Goal: Task Accomplishment & Management: Manage account settings

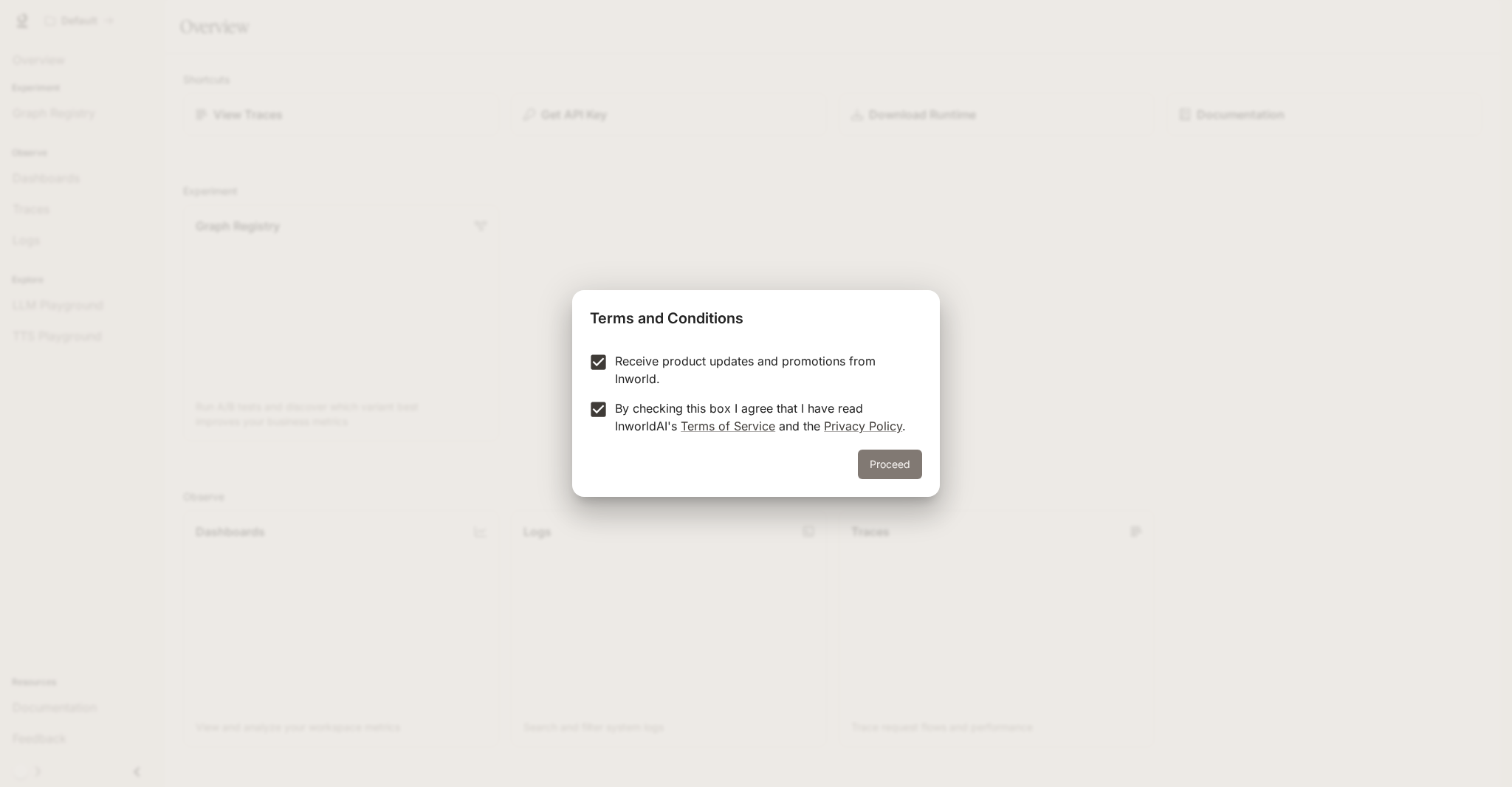
click at [888, 465] on button "Proceed" at bounding box center [890, 465] width 64 height 30
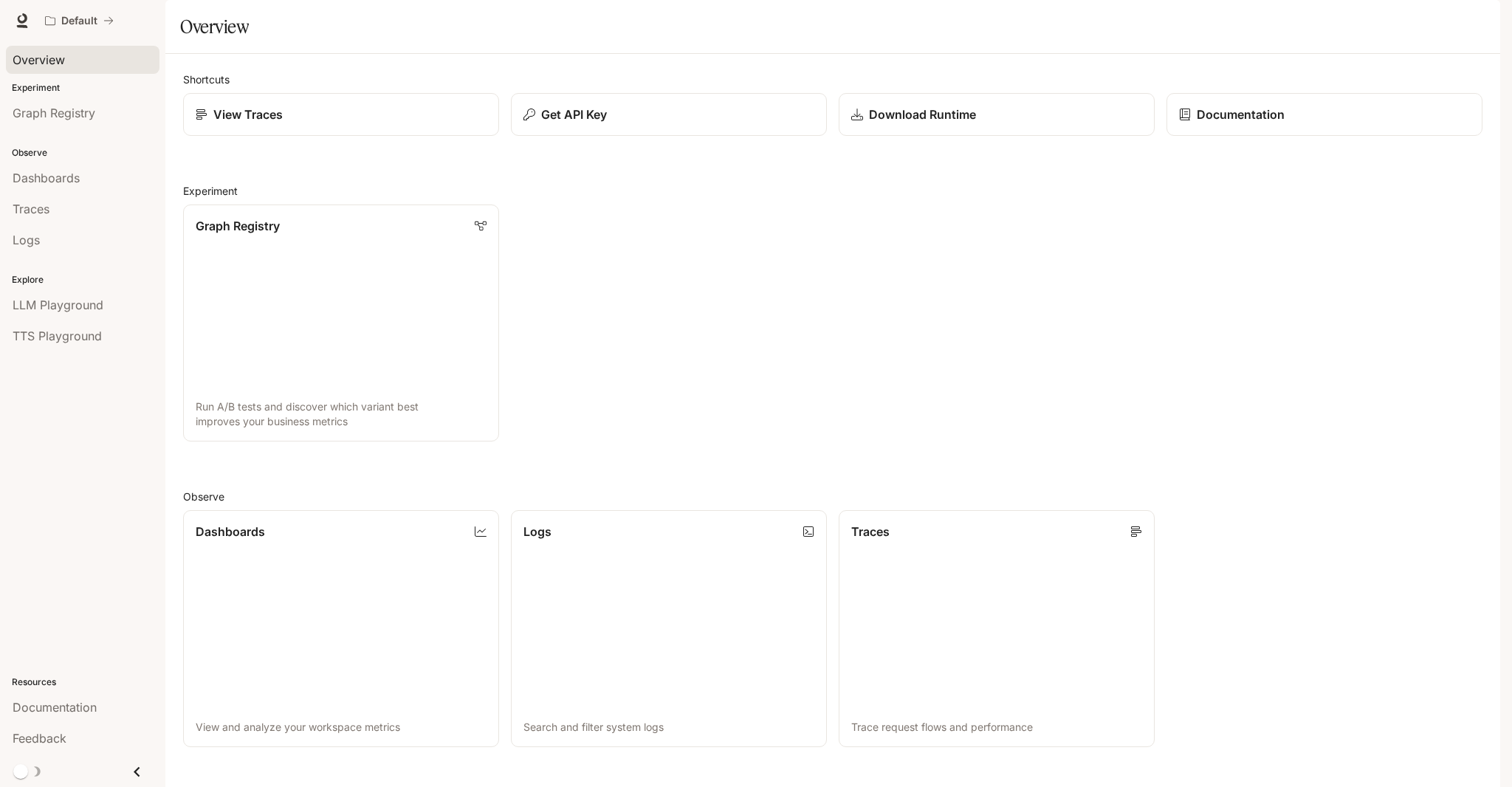
click at [40, 49] on link "Overview" at bounding box center [82, 60] width 154 height 28
click at [67, 174] on span "Dashboards" at bounding box center [46, 178] width 67 height 18
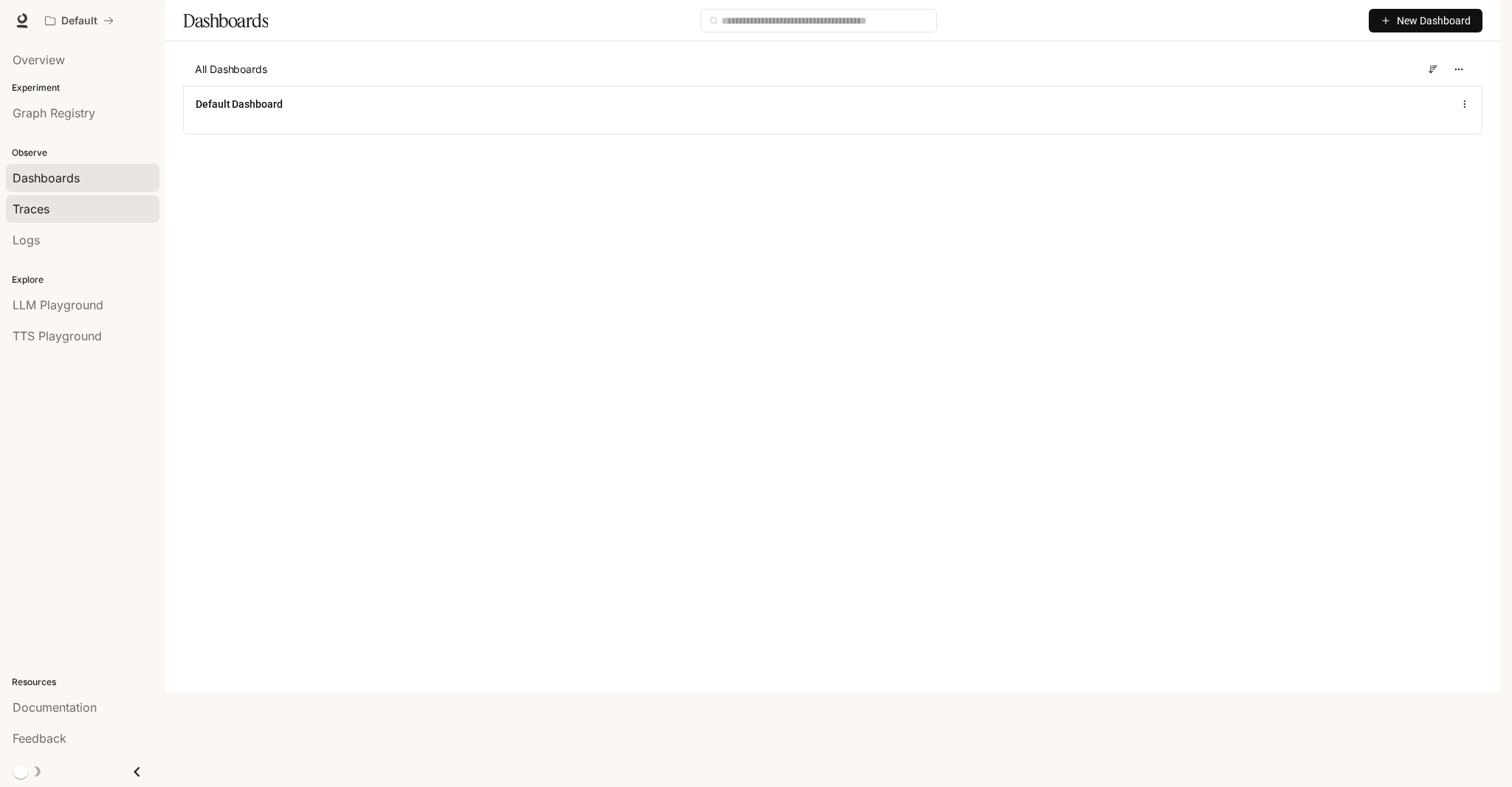
click at [40, 214] on span "Traces" at bounding box center [30, 209] width 37 height 18
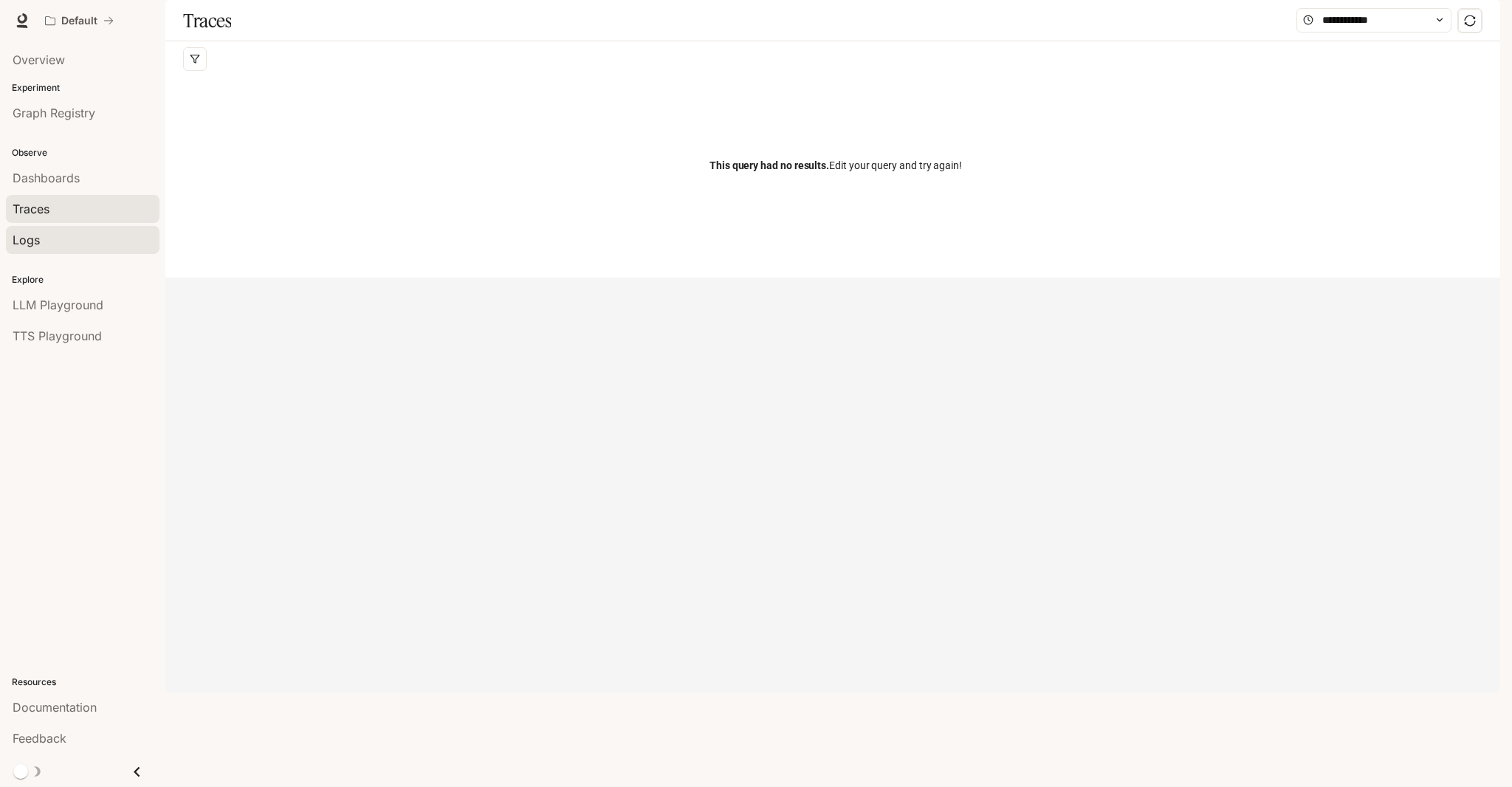
click at [33, 238] on span "Logs" at bounding box center [25, 240] width 27 height 18
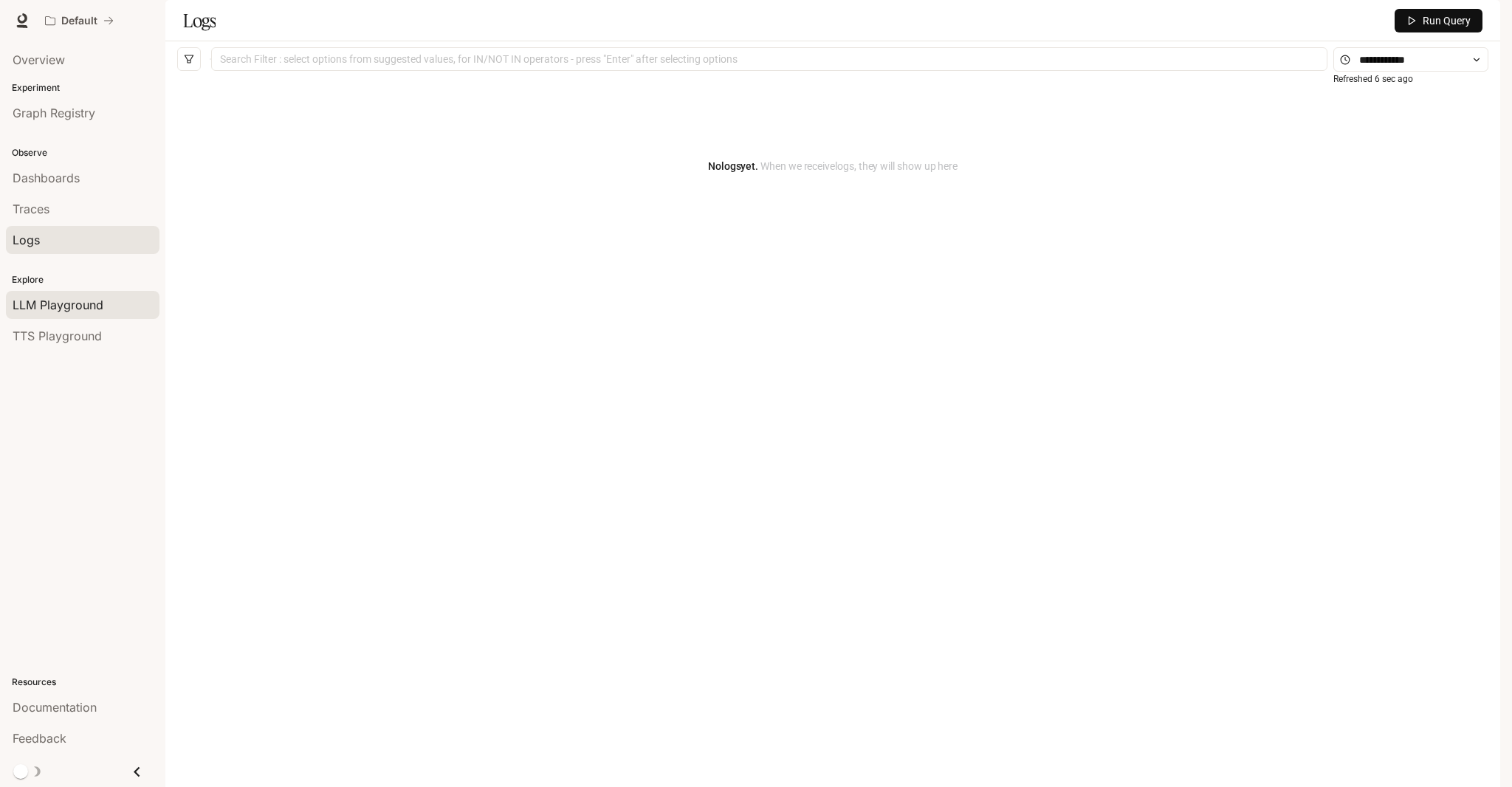
click at [78, 304] on span "LLM Playground" at bounding box center [57, 306] width 91 height 18
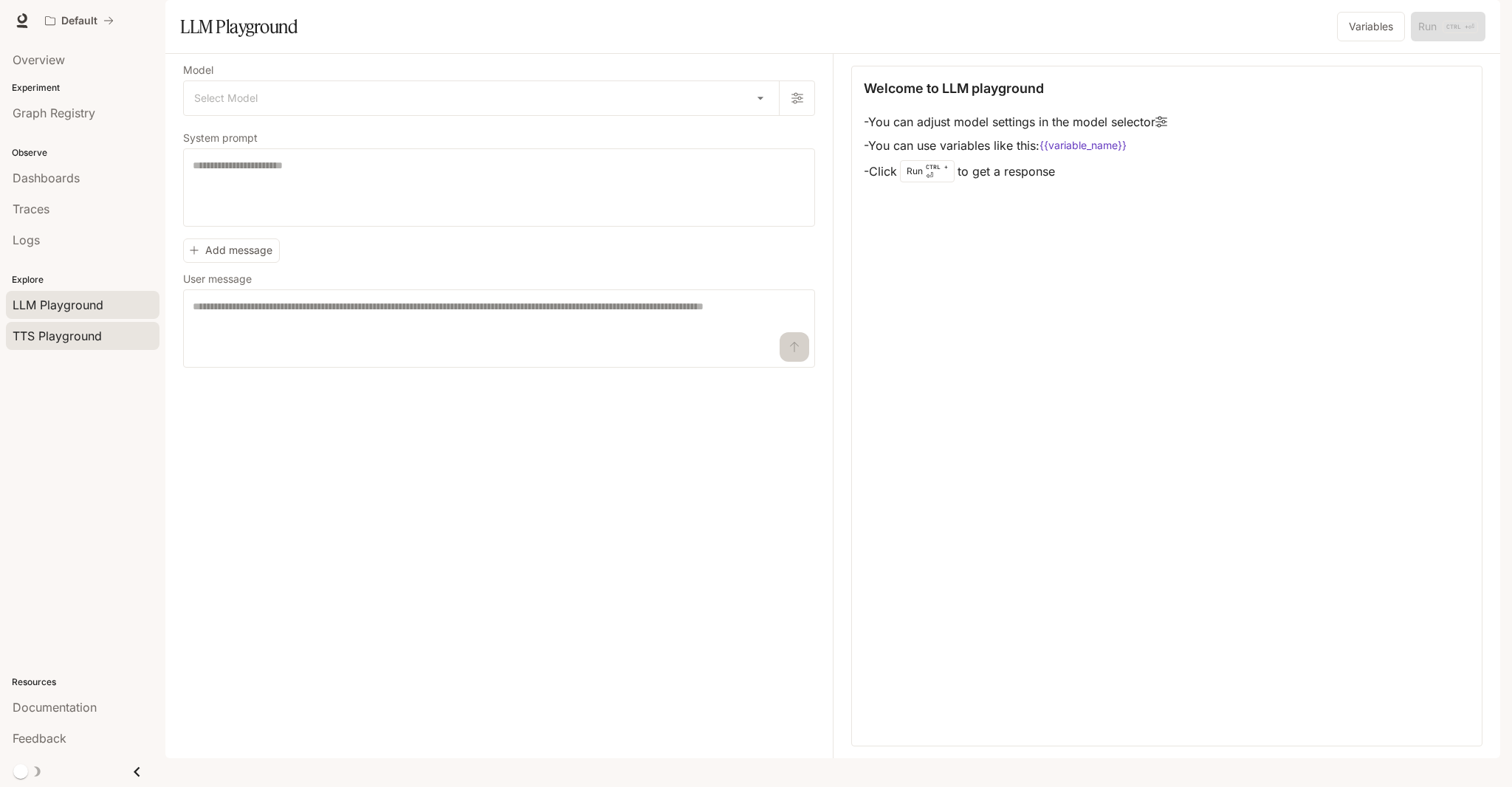
click at [68, 336] on span "TTS Playground" at bounding box center [57, 336] width 90 height 18
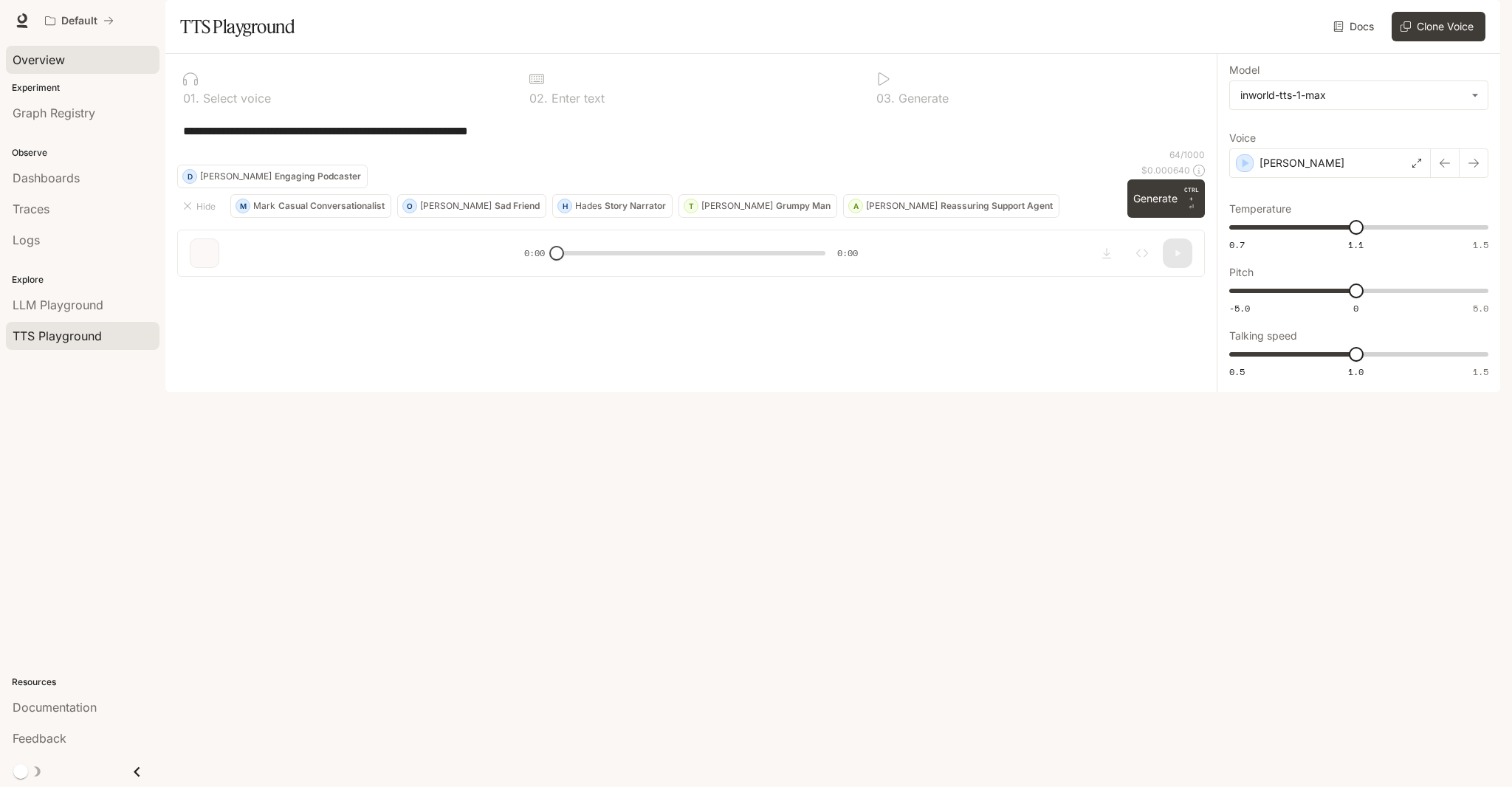
click at [38, 55] on span "Overview" at bounding box center [39, 60] width 53 height 18
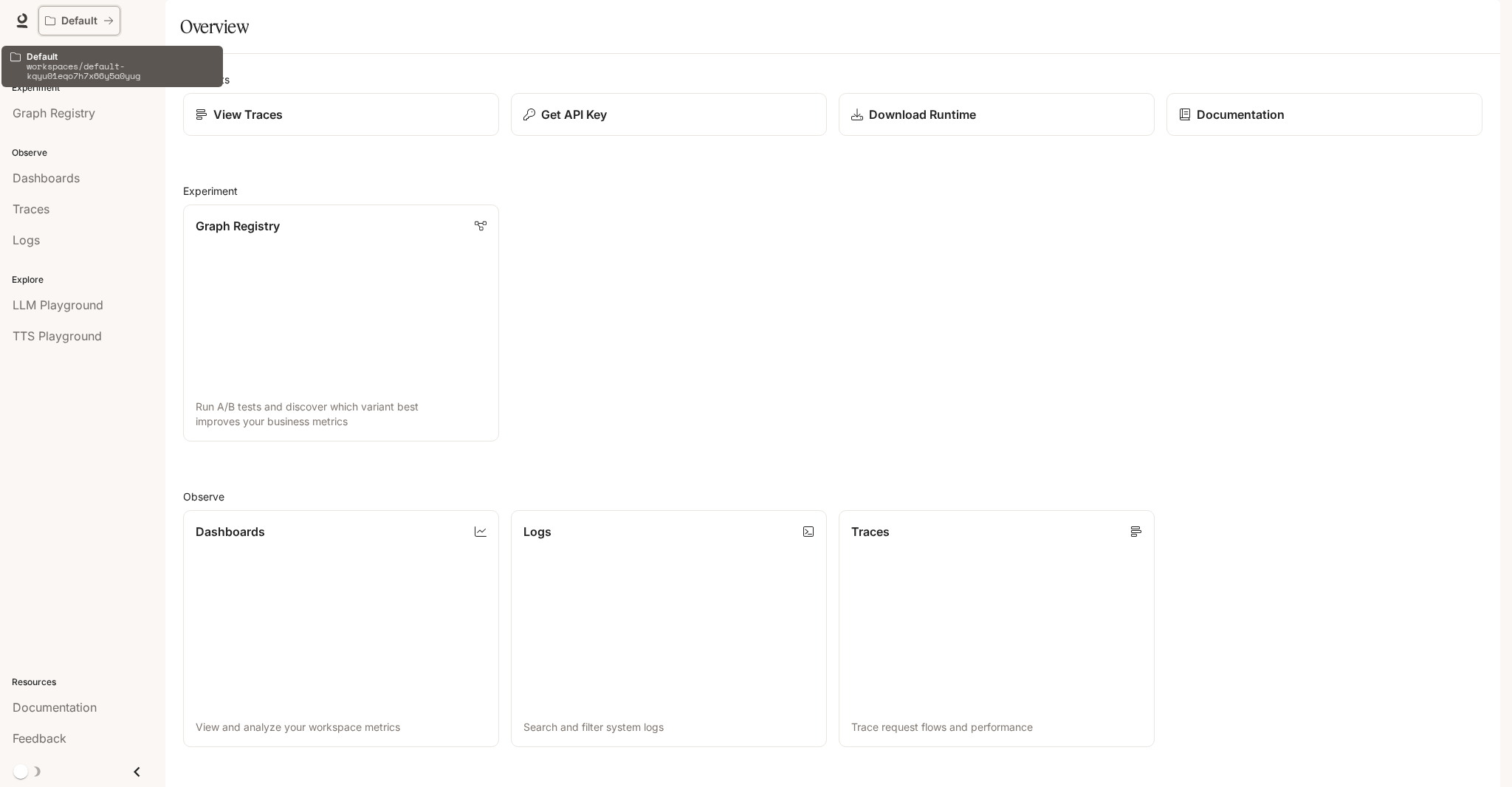
click at [76, 22] on p "Default" at bounding box center [80, 21] width 36 height 12
click at [1413, 21] on span "Documentation" at bounding box center [1411, 21] width 73 height 18
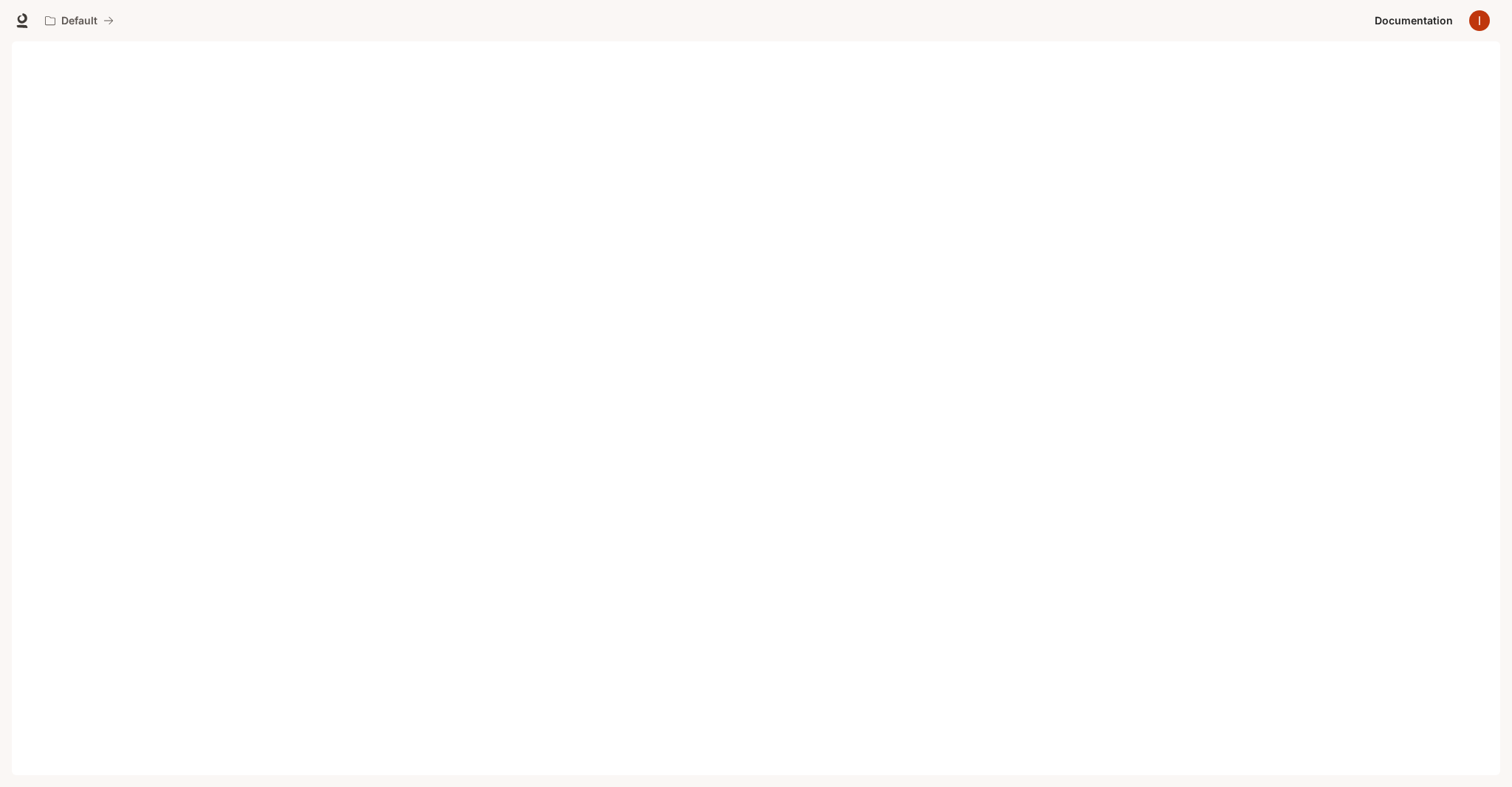
click at [1469, 21] on img "button" at bounding box center [1479, 21] width 21 height 21
click at [944, 1] on div at bounding box center [756, 394] width 1512 height 787
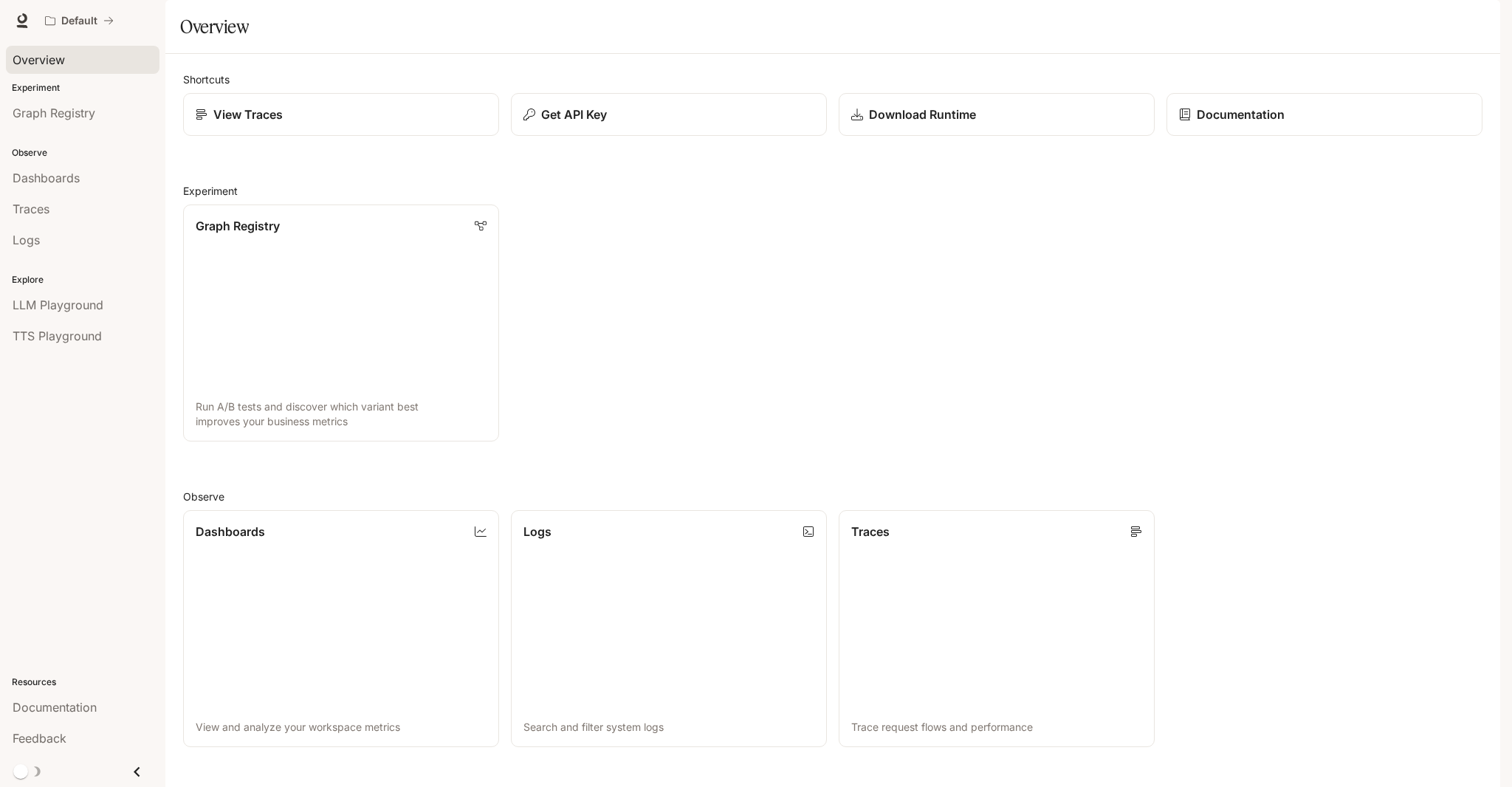
click at [46, 53] on span "Overview" at bounding box center [39, 60] width 53 height 18
click at [55, 107] on span "Graph Registry" at bounding box center [53, 113] width 83 height 18
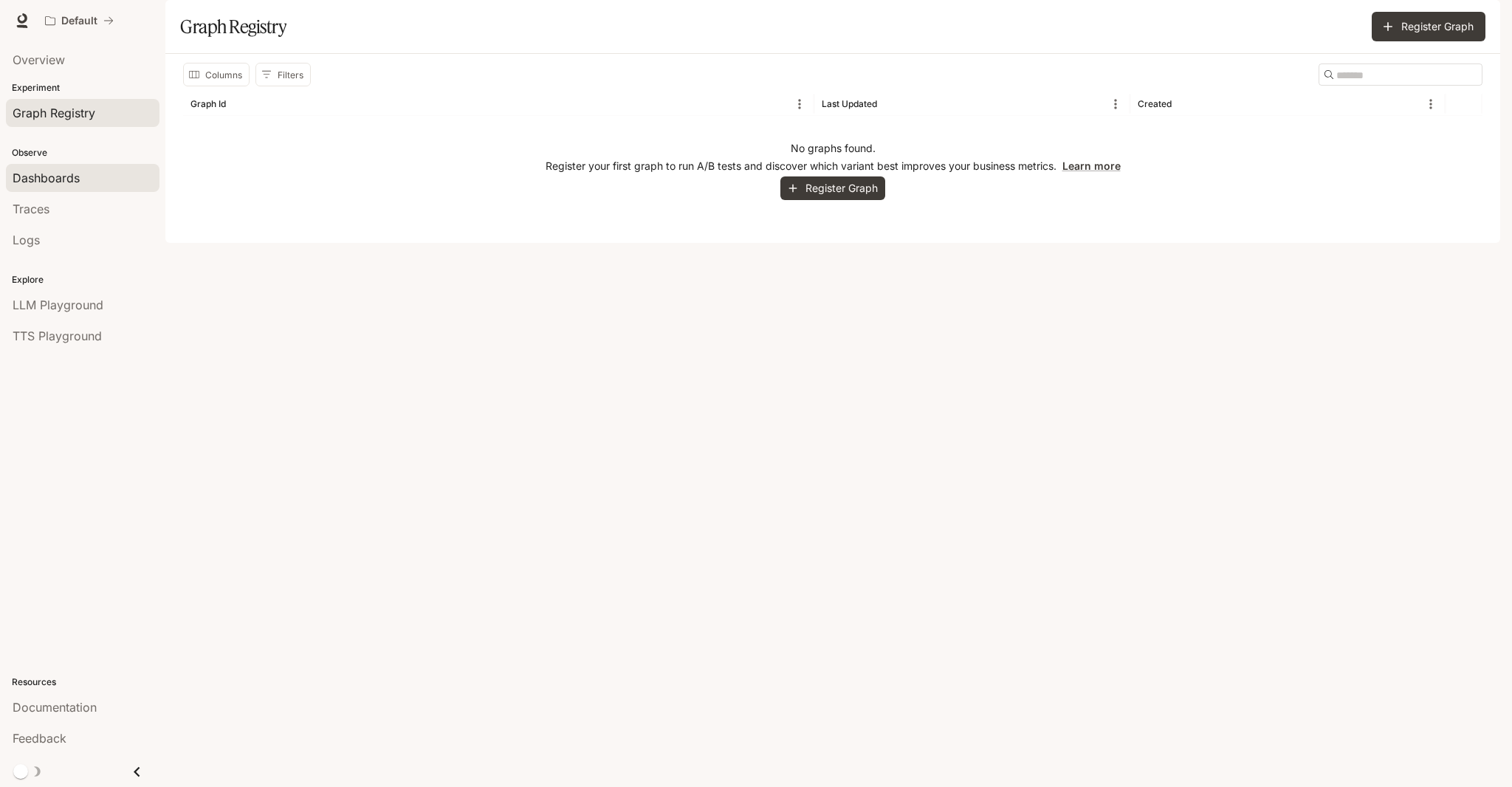
click at [55, 182] on span "Dashboards" at bounding box center [46, 178] width 67 height 18
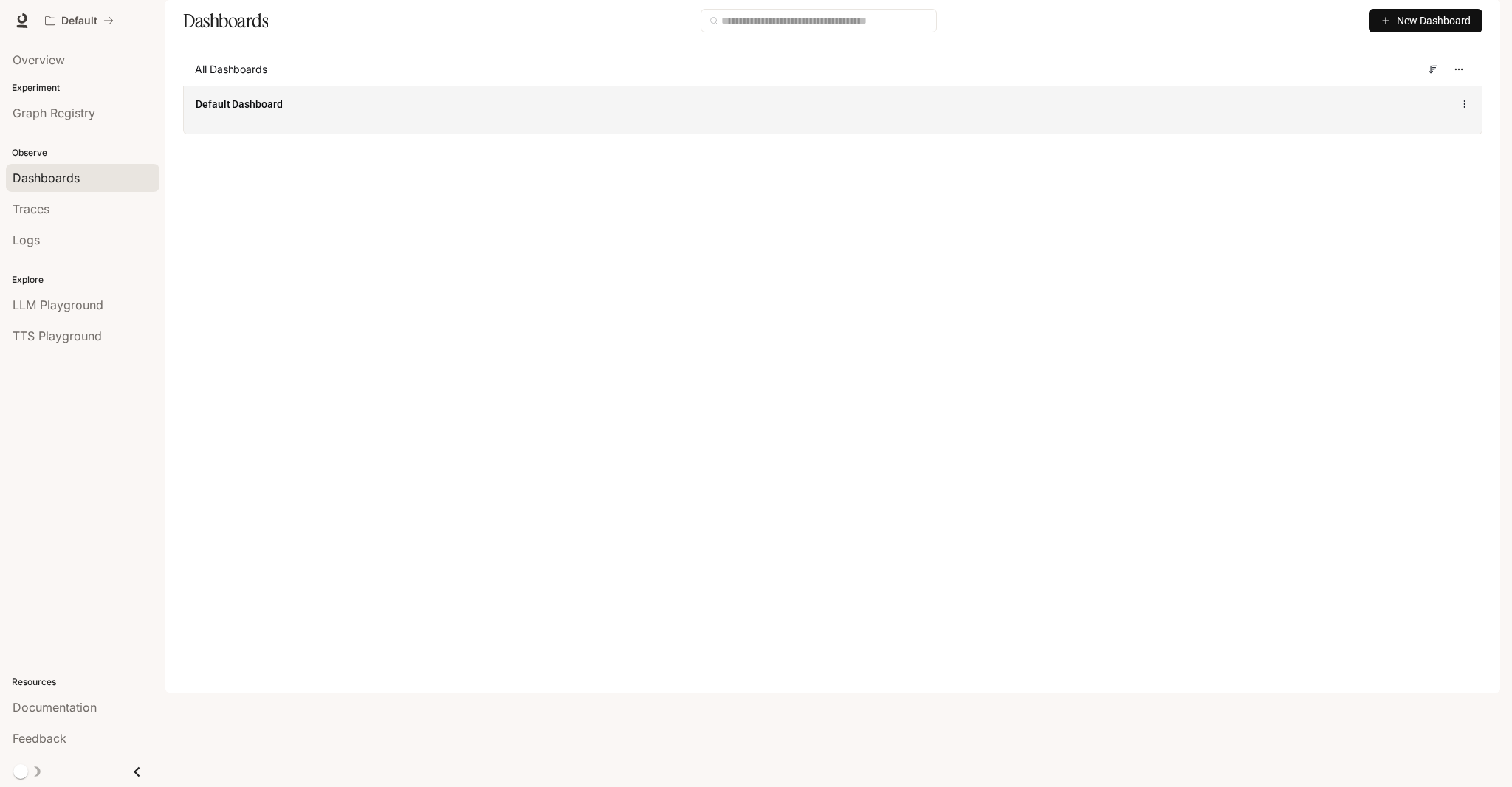
click at [241, 112] on span "Default Dashboard" at bounding box center [239, 104] width 87 height 15
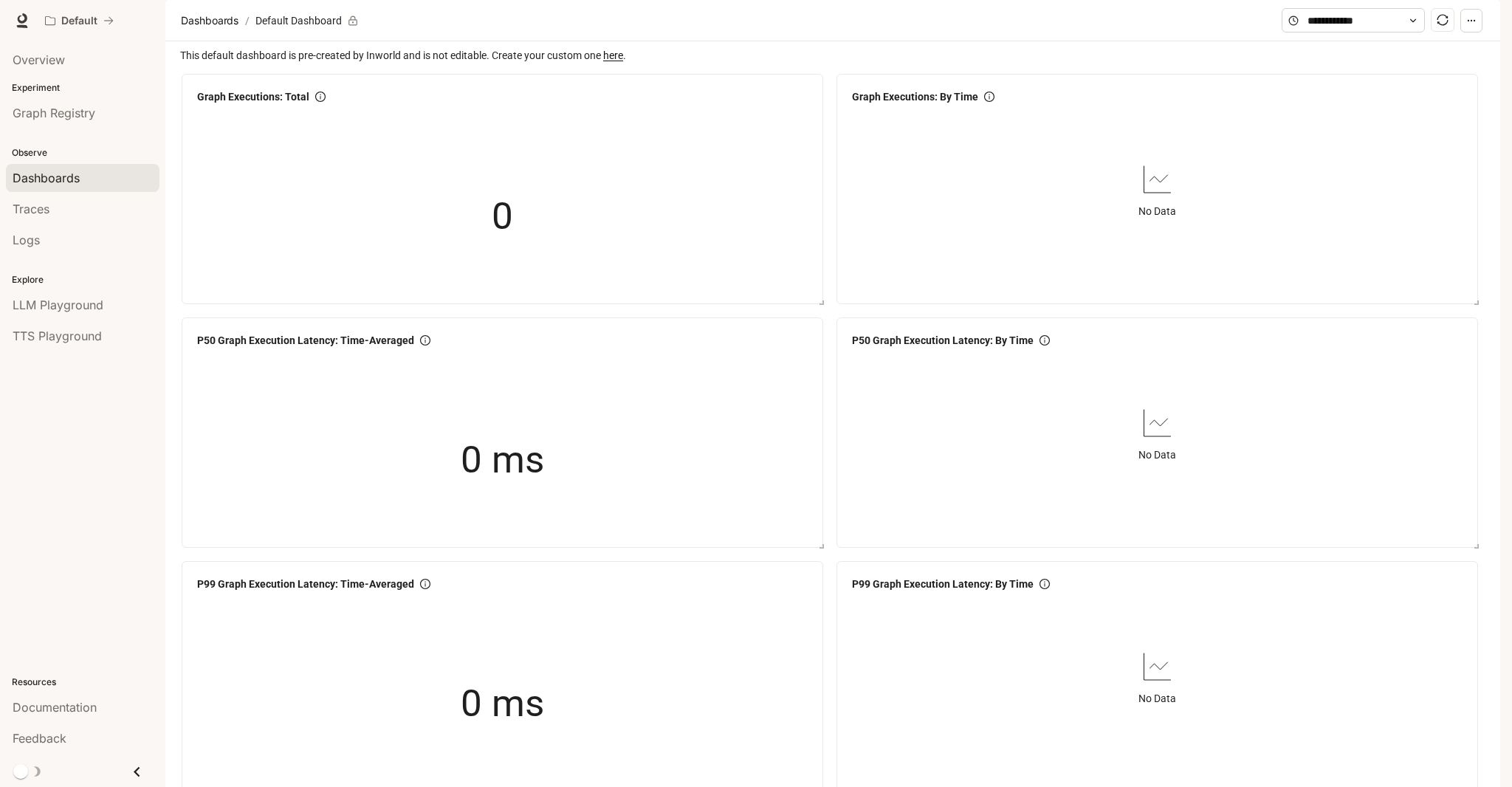
click at [1471, 25] on icon "button" at bounding box center [1472, 21] width 11 height 11
click at [62, 393] on div "Overview Experiment Graph Registry Observe Dashboards Traces Logs Explore LLM P…" at bounding box center [82, 414] width 165 height 746
click at [16, 238] on span "Logs" at bounding box center [25, 240] width 27 height 18
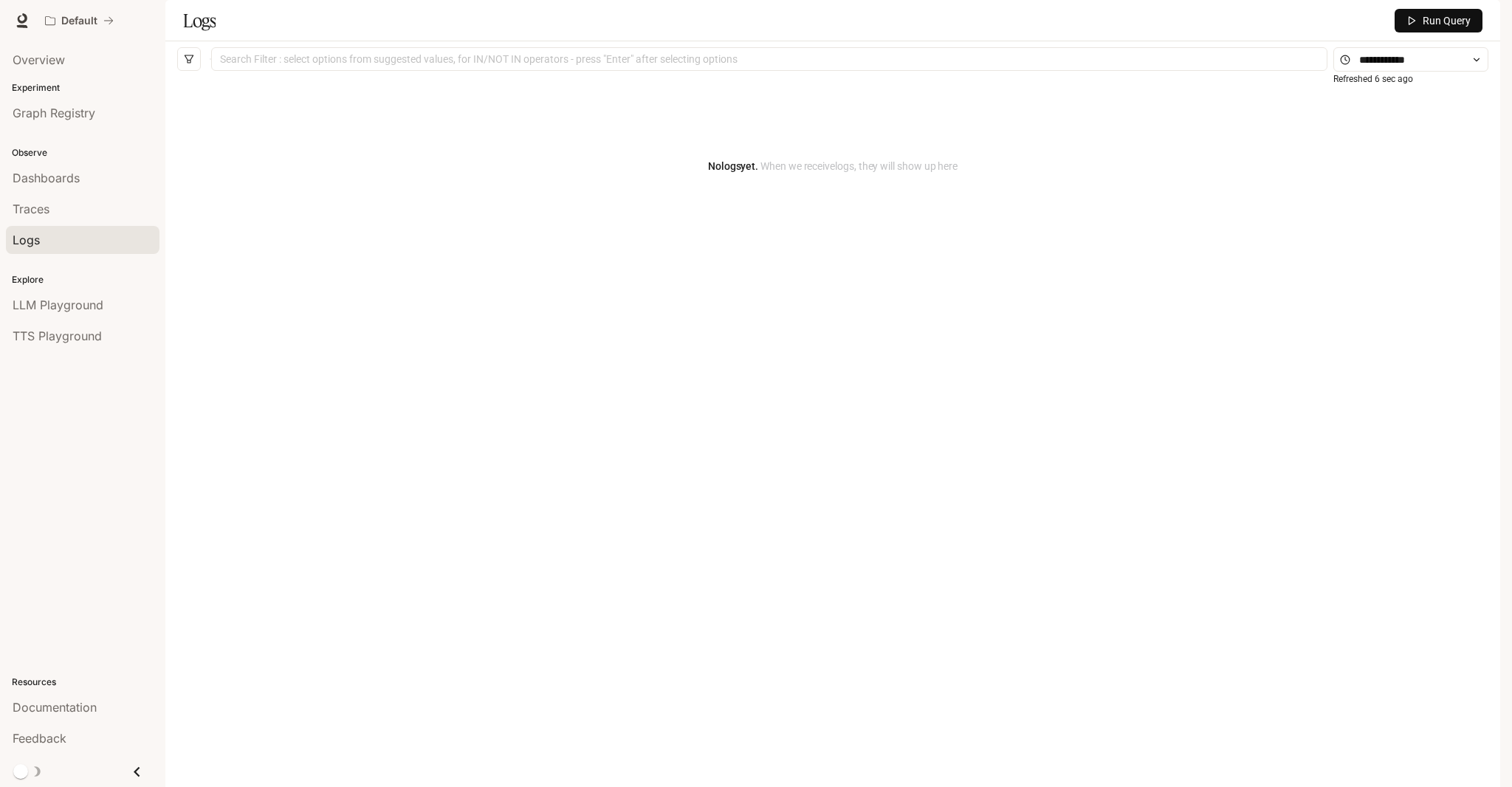
click at [1482, 20] on img "button" at bounding box center [1479, 21] width 21 height 21
click at [1303, 106] on span "Billing" at bounding box center [1387, 109] width 191 height 15
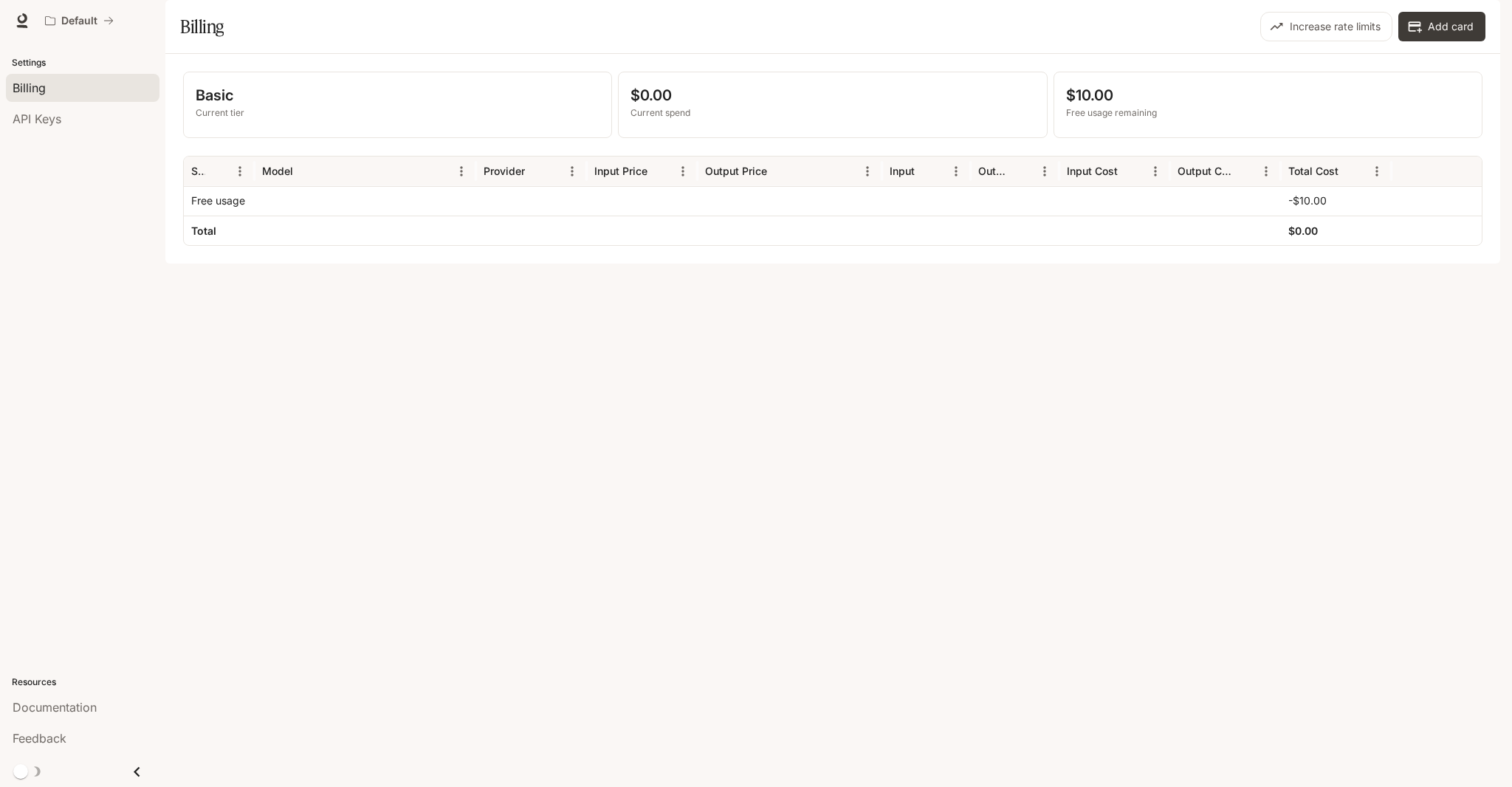
click at [34, 62] on p "Settings" at bounding box center [82, 62] width 165 height 13
click at [84, 10] on button "Default" at bounding box center [80, 21] width 82 height 30
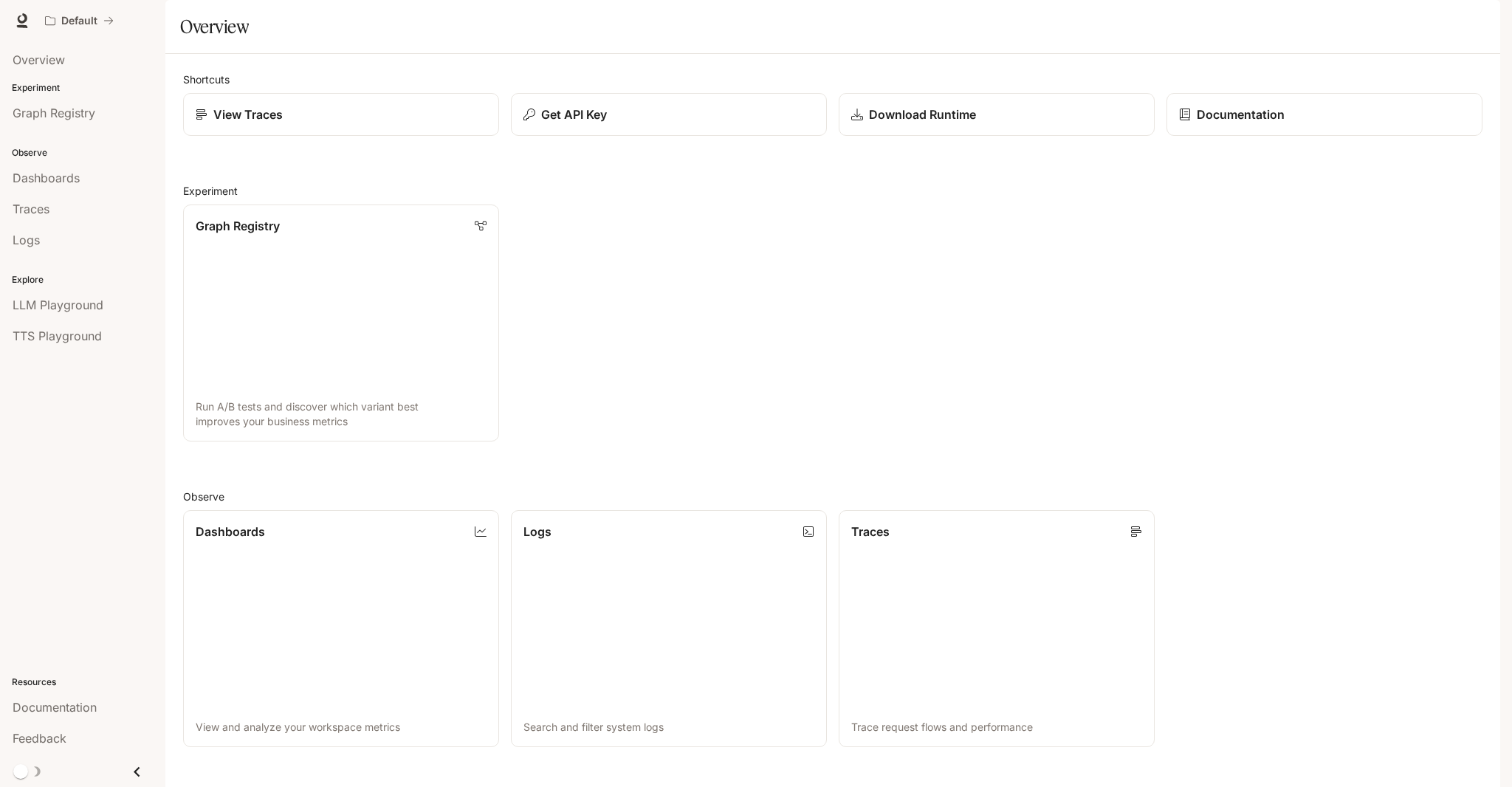
click at [1475, 24] on img "button" at bounding box center [1479, 21] width 21 height 21
click at [1317, 166] on span "Delete account" at bounding box center [1387, 168] width 191 height 15
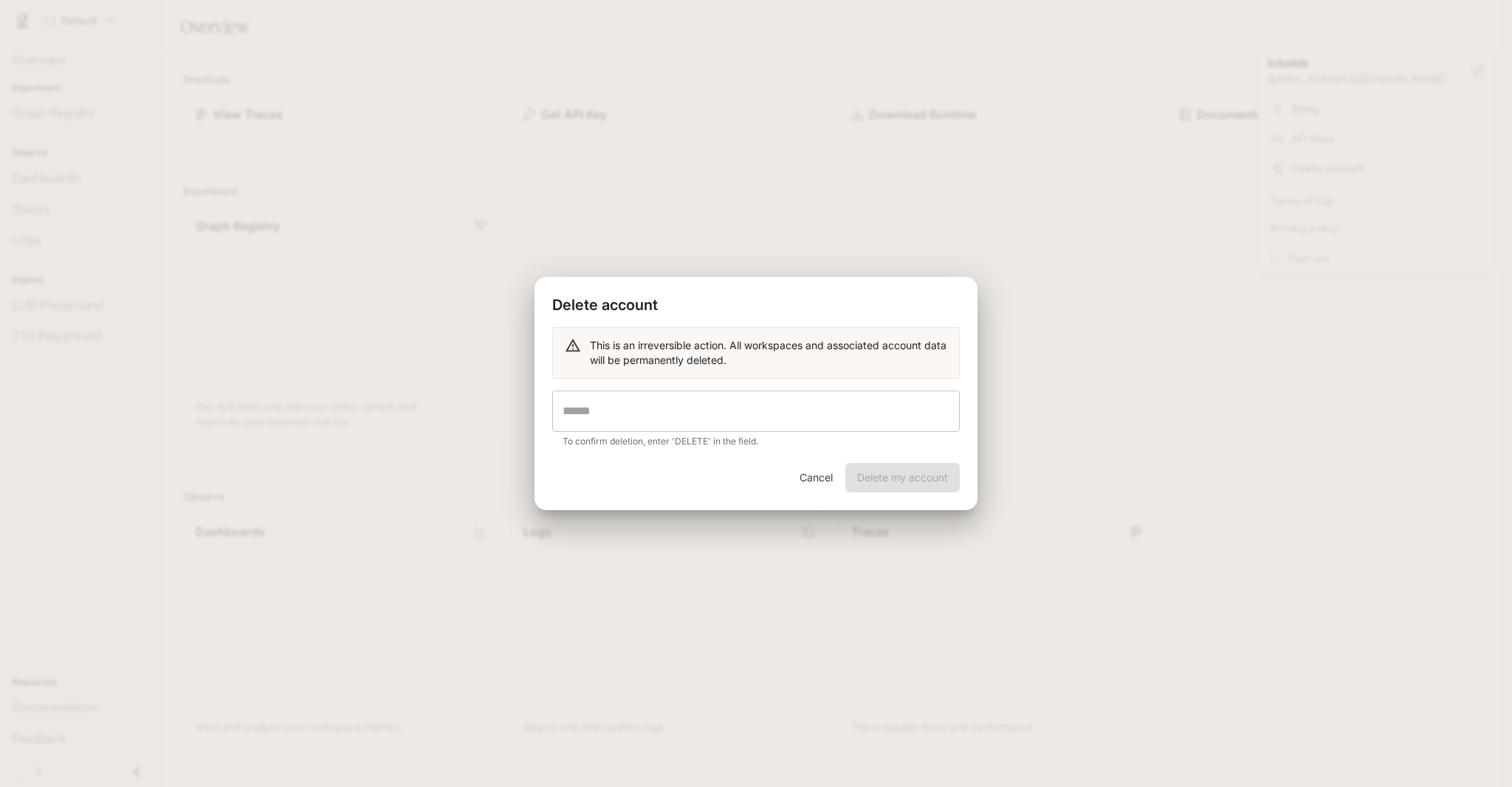
click at [643, 408] on input "text" at bounding box center [756, 412] width 407 height 41
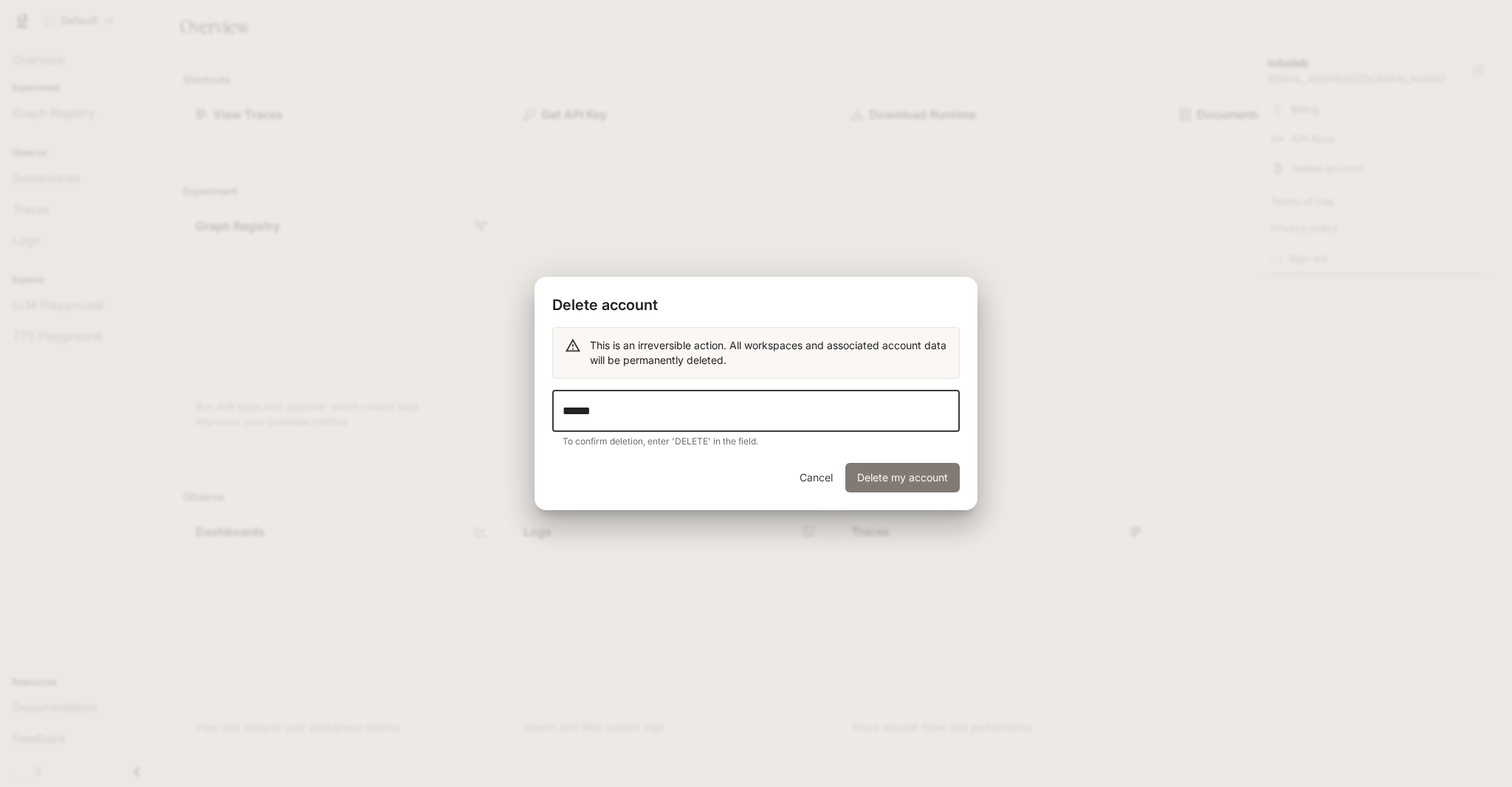
type input "******"
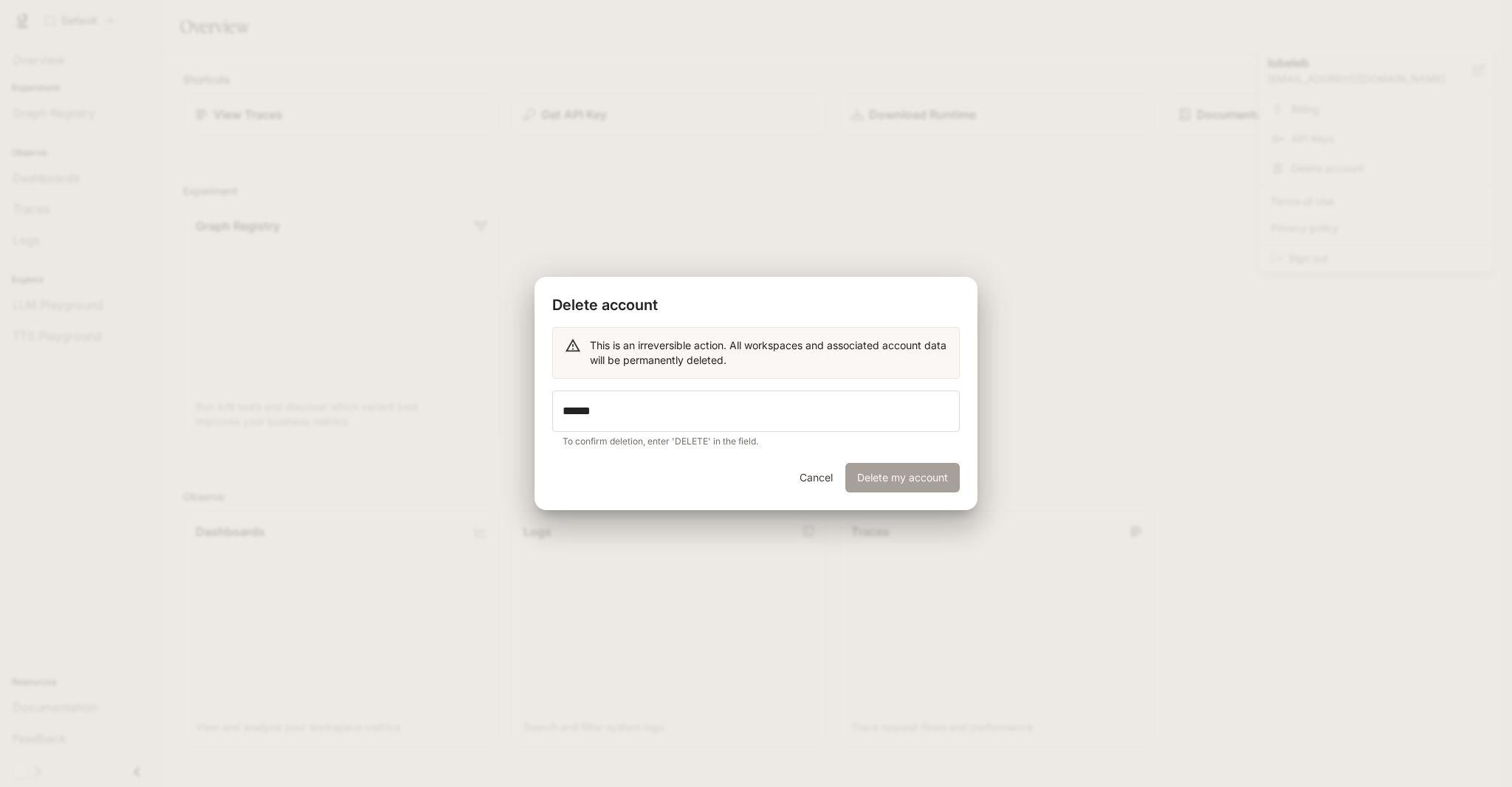
click at [903, 476] on button "Delete my account" at bounding box center [903, 478] width 114 height 30
